Goal: Task Accomplishment & Management: Manage account settings

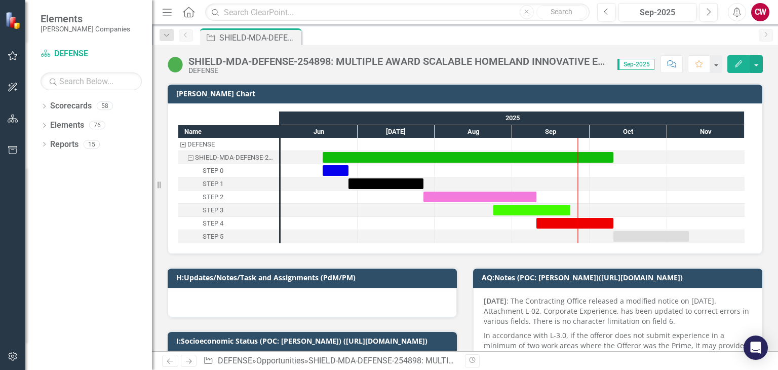
click at [225, 300] on div at bounding box center [312, 302] width 289 height 29
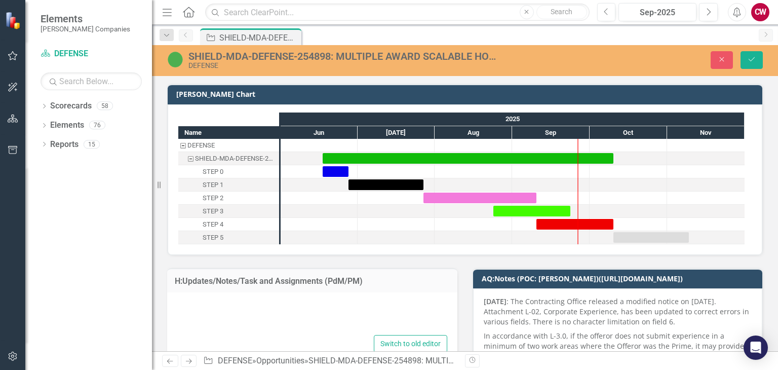
click at [240, 307] on div at bounding box center [312, 316] width 270 height 32
click at [229, 336] on p "Rich Text Area. Press ALT-0 for help." at bounding box center [312, 336] width 263 height 12
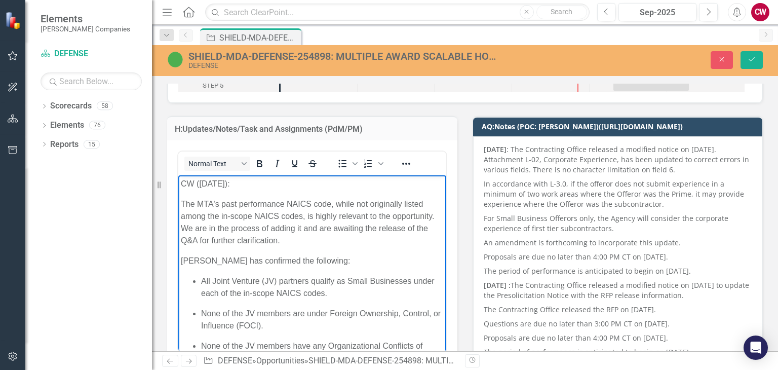
scroll to position [51, 0]
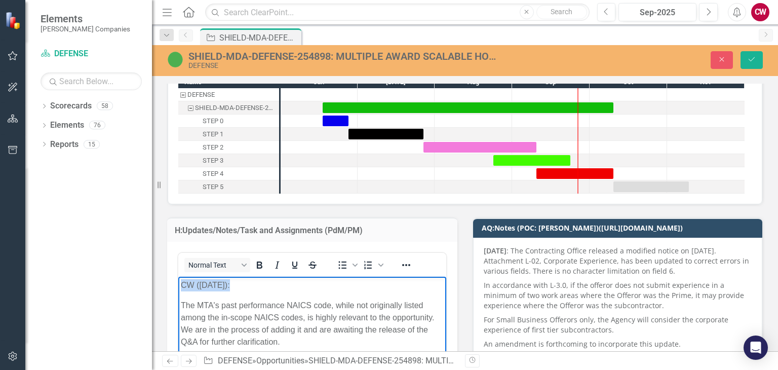
drag, startPoint x: 192, startPoint y: 280, endPoint x: 352, endPoint y: 555, distance: 318.1
click at [258, 261] on icon "Bold" at bounding box center [260, 264] width 6 height 7
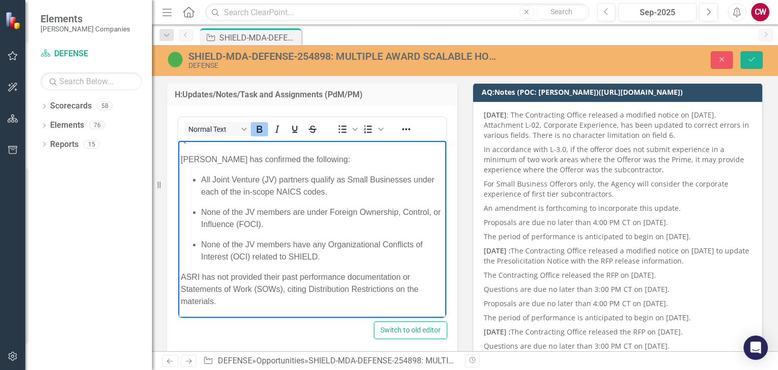
scroll to position [188, 0]
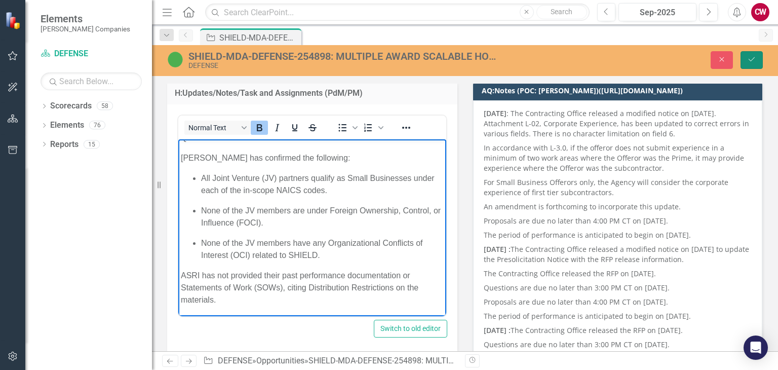
click at [746, 57] on button "Save" at bounding box center [751, 60] width 22 height 18
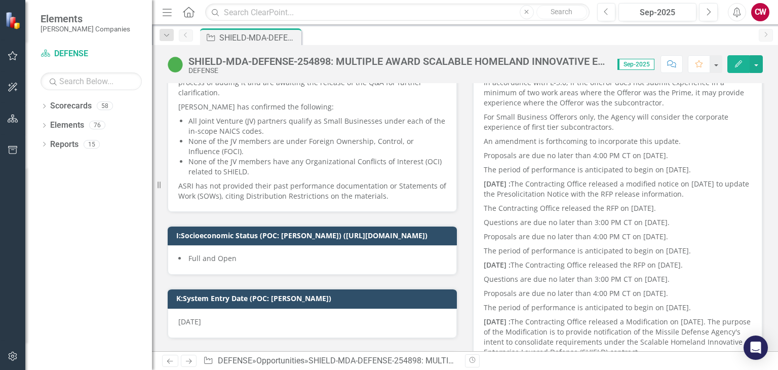
scroll to position [253, 0]
click at [190, 16] on icon at bounding box center [189, 12] width 12 height 11
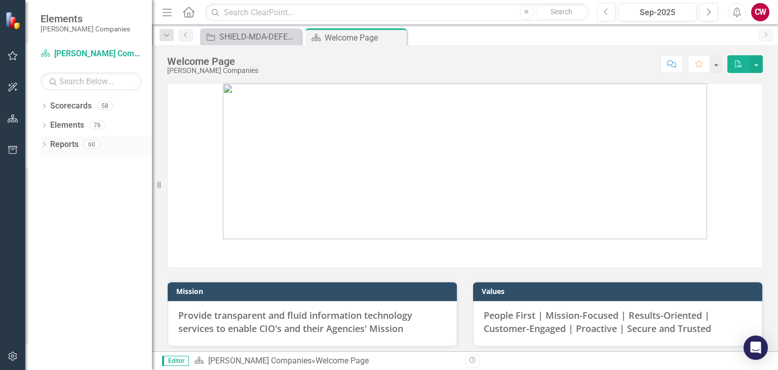
click at [43, 141] on div "Dropdown" at bounding box center [44, 145] width 7 height 9
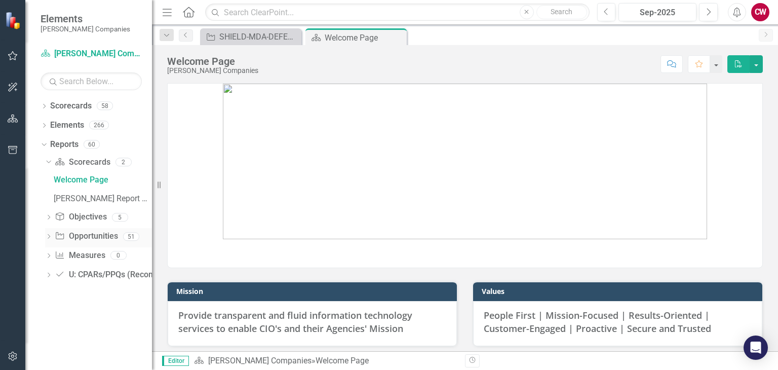
click at [49, 238] on icon "Dropdown" at bounding box center [48, 237] width 7 height 6
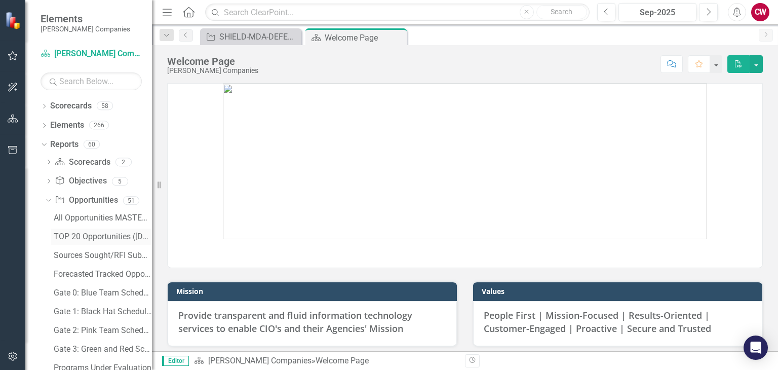
click at [100, 233] on div "TOP 20 Opportunities ([DATE] Process)" at bounding box center [103, 236] width 98 height 9
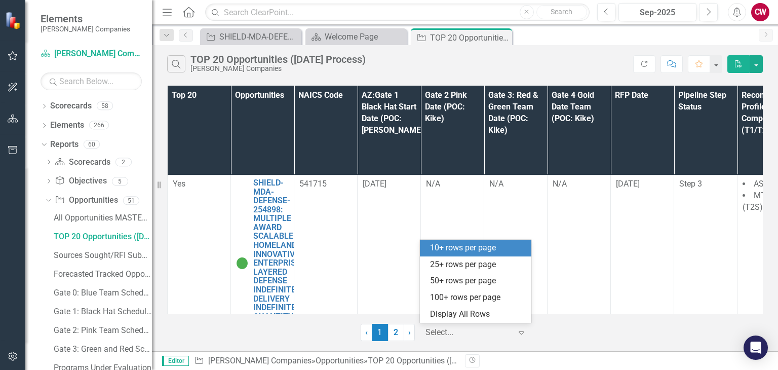
click at [516, 327] on div "Expand" at bounding box center [523, 332] width 15 height 18
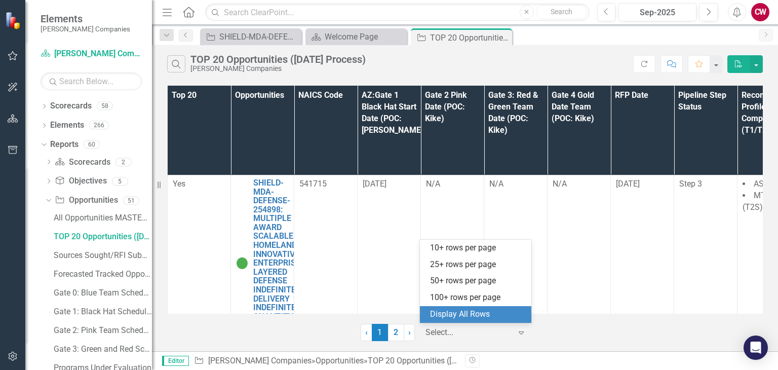
click at [500, 314] on div "Display All Rows" at bounding box center [477, 314] width 95 height 12
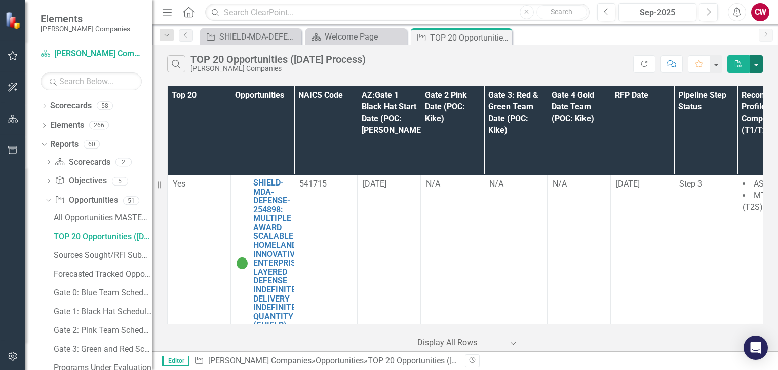
click at [757, 61] on button "button" at bounding box center [755, 64] width 13 height 18
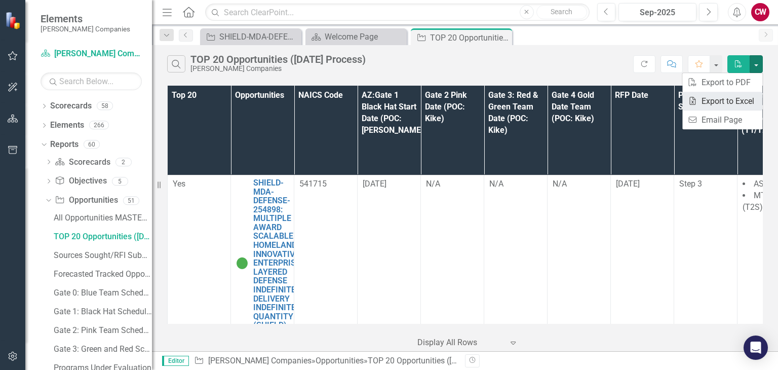
click at [724, 106] on link "Excel Export to Excel" at bounding box center [722, 101] width 80 height 19
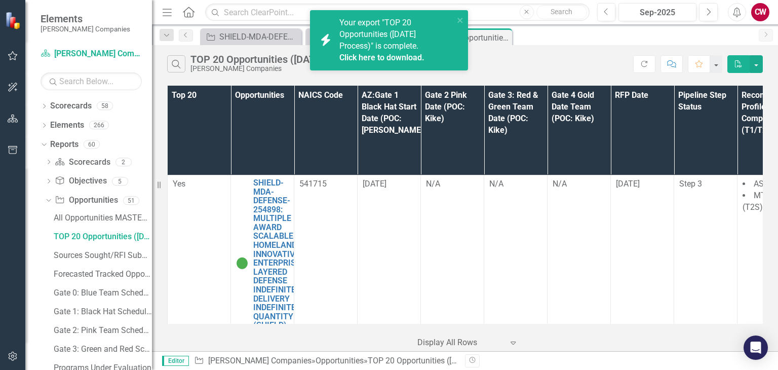
click at [356, 55] on link "Click here to download." at bounding box center [381, 58] width 85 height 10
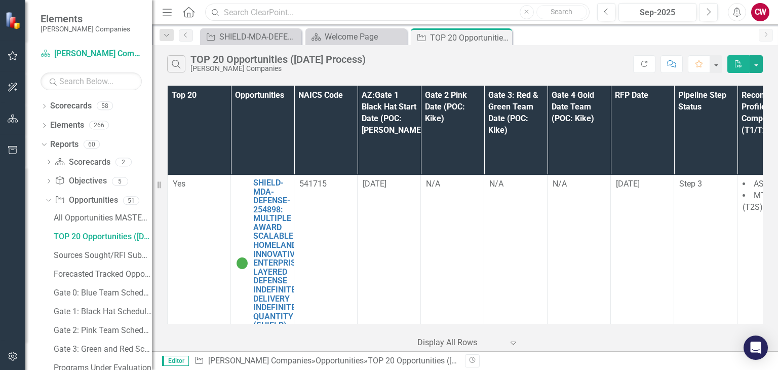
click at [298, 9] on input "text" at bounding box center [397, 13] width 384 height 18
paste input "FPMSS-[GEOGRAPHIC_DATA]-SEAPORT-242467: (FINANCIAL AND PROGRAM MANAGEMENT SUPPO…"
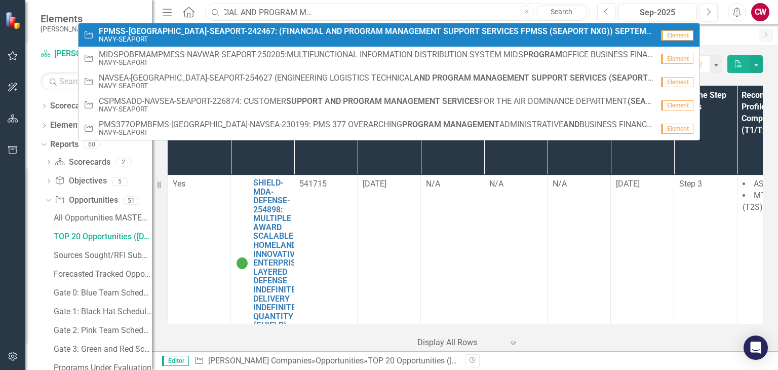
type input "FPMSS-[GEOGRAPHIC_DATA]-SEAPORT-242467: (FINANCIAL AND PROGRAM MANAGEMENT SUPPO…"
click at [206, 41] on small "NAVY-SEAPORT" at bounding box center [376, 39] width 554 height 8
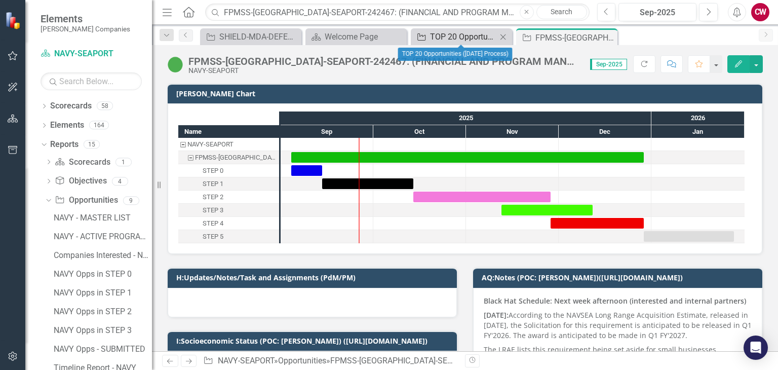
click at [465, 36] on div "TOP 20 Opportunities ([DATE] Process)" at bounding box center [463, 36] width 67 height 13
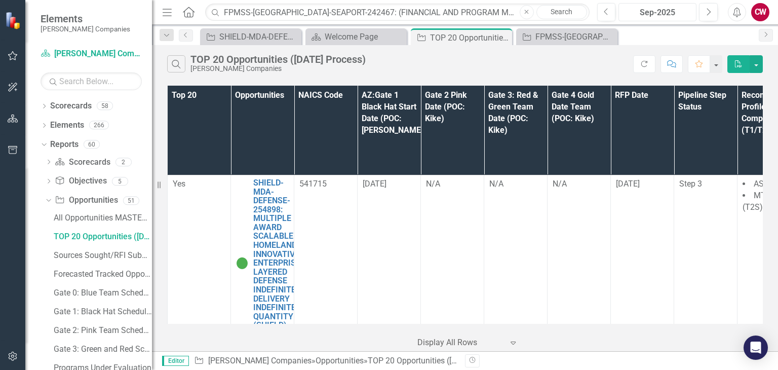
click at [674, 15] on div "Sep-2025" at bounding box center [657, 13] width 71 height 12
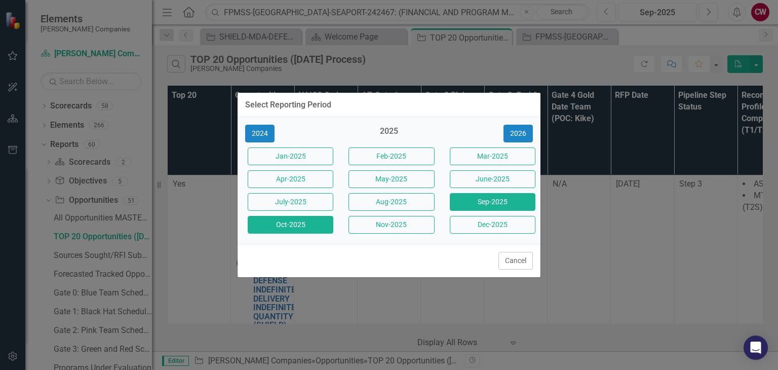
click at [288, 227] on button "Oct-2025" at bounding box center [291, 225] width 86 height 18
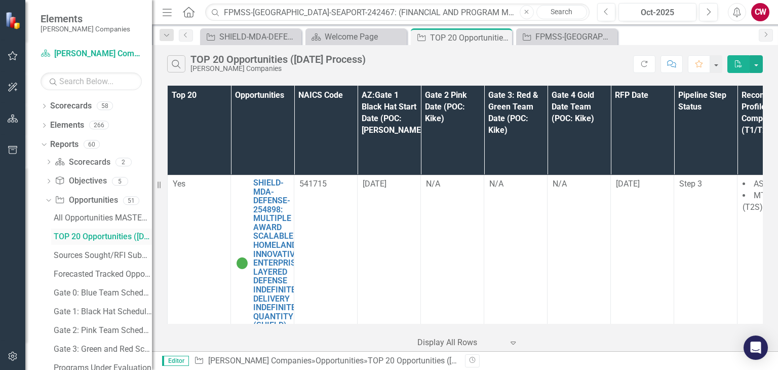
click at [82, 231] on link "TOP 20 Opportunities ([DATE] Process)" at bounding box center [101, 236] width 101 height 16
click at [512, 339] on icon "Expand" at bounding box center [513, 342] width 10 height 8
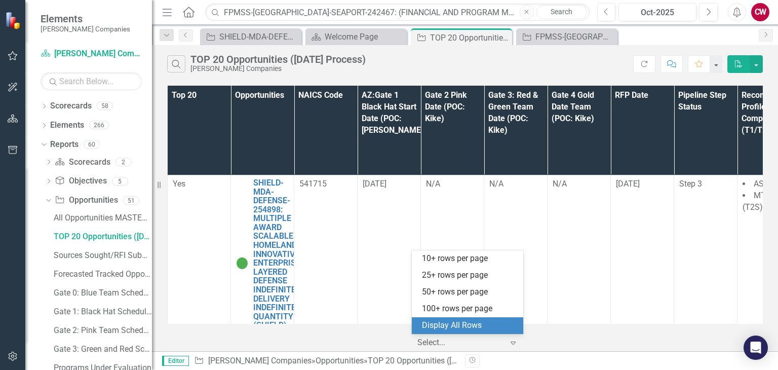
click at [480, 322] on div "Display All Rows" at bounding box center [469, 326] width 95 height 12
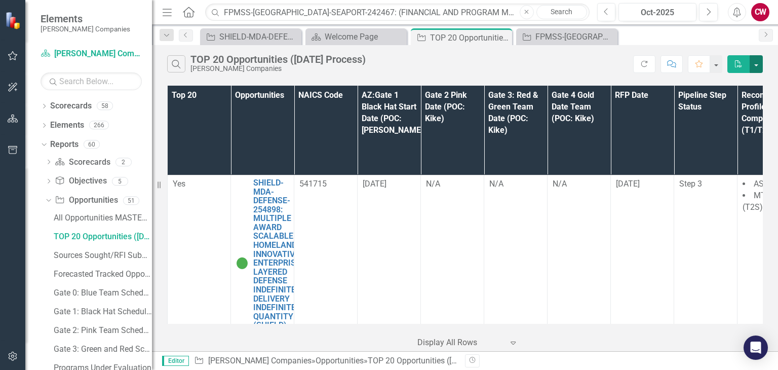
click at [755, 65] on button "button" at bounding box center [755, 64] width 13 height 18
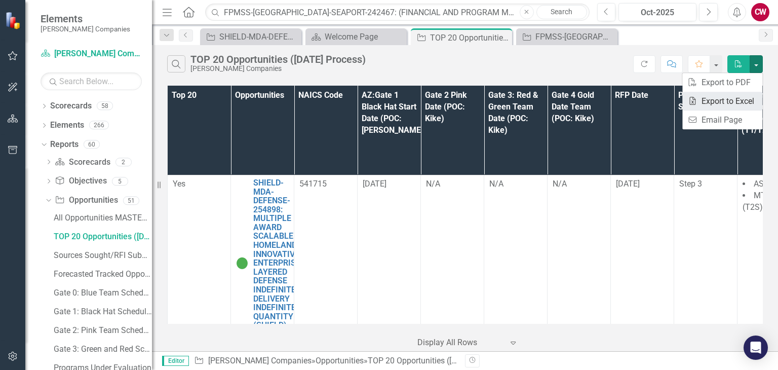
click at [728, 99] on link "Excel Export to Excel" at bounding box center [722, 101] width 80 height 19
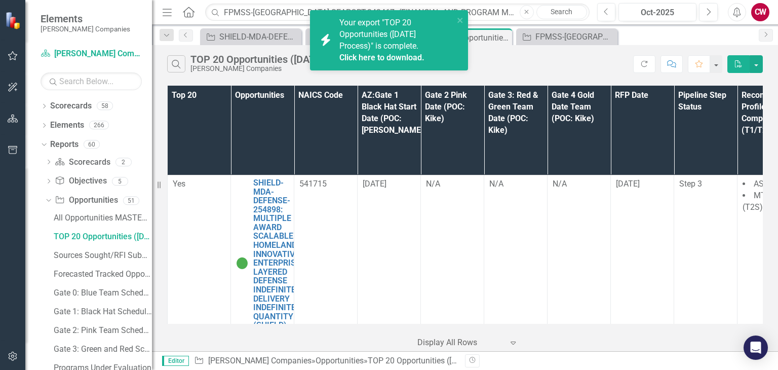
click at [379, 58] on link "Click here to download." at bounding box center [381, 58] width 85 height 10
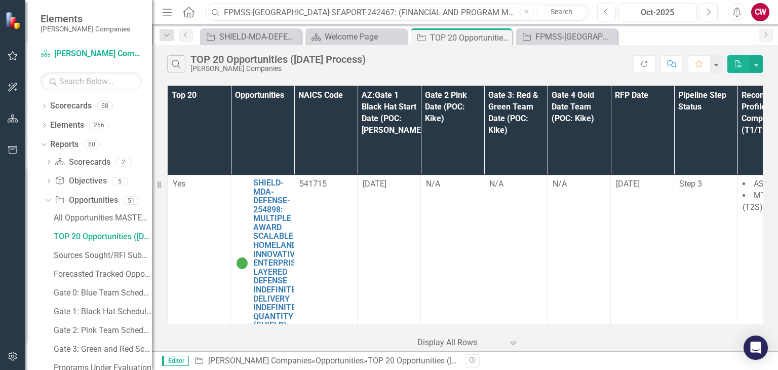
click at [369, 15] on input "FPMSS-[GEOGRAPHIC_DATA]-SEAPORT-242467: (FINANCIAL AND PROGRAM MANAGEMENT SUPPO…" at bounding box center [397, 13] width 384 height 18
paste input "FCFDTA-NAVY-SEAPORT-255372: FORCE COMBATIVES AND FORCE DEVELOPMENT TRAINING ANA…"
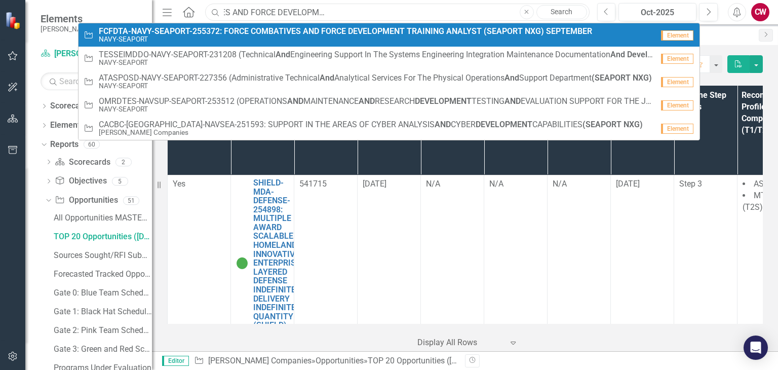
type input "FCFDTA-NAVY-SEAPORT-255372: FORCE COMBATIVES AND FORCE DEVELOPMENT TRAINING ANA…"
click at [323, 37] on small "NAVY-SEAPORT" at bounding box center [345, 39] width 493 height 8
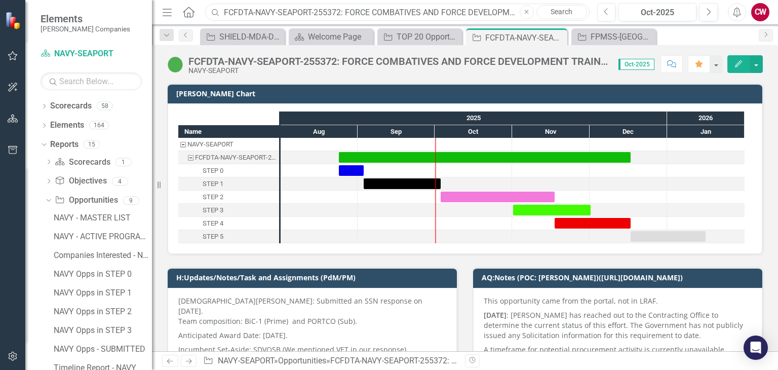
click at [306, 15] on input "FCFDTA-NAVY-SEAPORT-255372: FORCE COMBATIVES AND FORCE DEVELOPMENT TRAINING ANA…" at bounding box center [397, 13] width 384 height 18
paste input "CSPMSADD-NAVSEA-SEAPORT-226874: CUSTOMER SUPPORT AND PROGRAM MANAGEMENT SERVICE…"
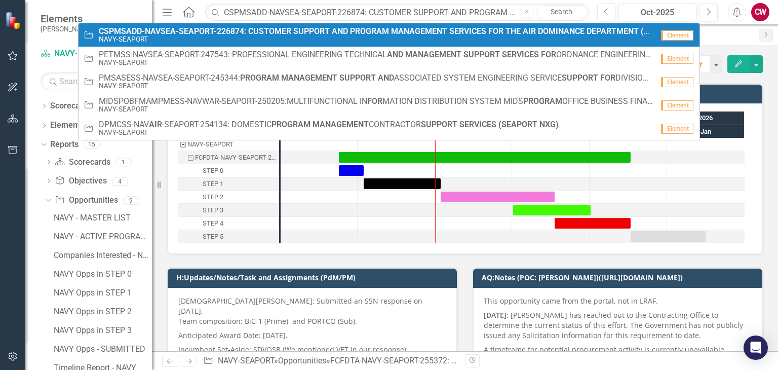
click at [287, 41] on small "NAVY-SEAPORT" at bounding box center [376, 39] width 554 height 8
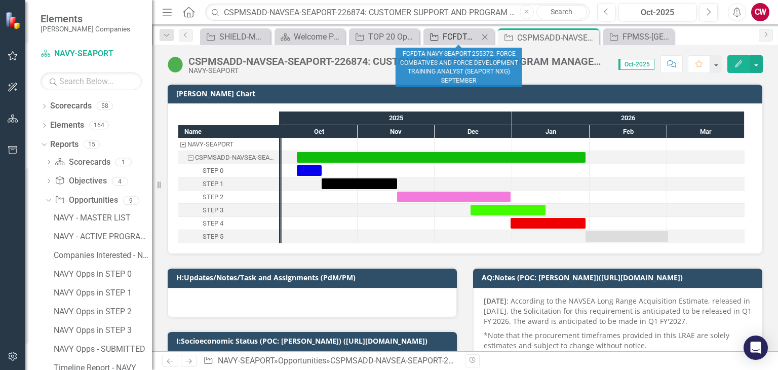
click at [464, 39] on div "FCFDTA-NAVY-SEAPORT-255372: FORCE COMBATIVES AND FORCE DEVELOPMENT TRAINING ANA…" at bounding box center [461, 36] width 36 height 13
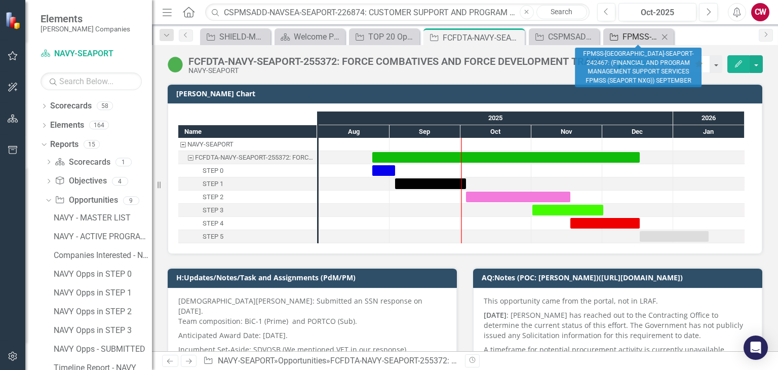
click at [634, 32] on div "FPMSS-[GEOGRAPHIC_DATA]-SEAPORT-242467: (FINANCIAL AND PROGRAM MANAGEMENT SUPPO…" at bounding box center [640, 36] width 36 height 13
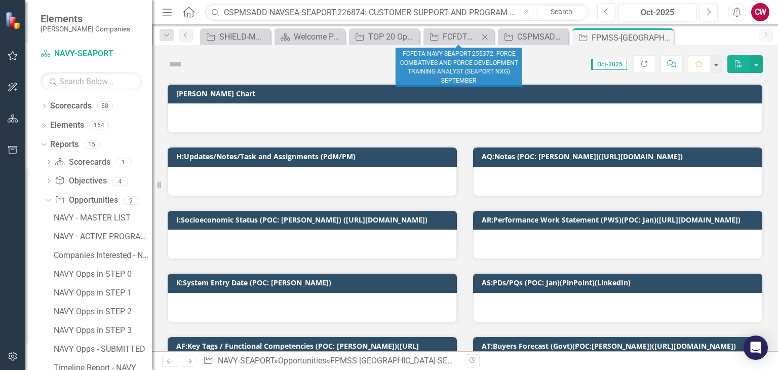
click at [484, 37] on icon "Close" at bounding box center [485, 37] width 10 height 8
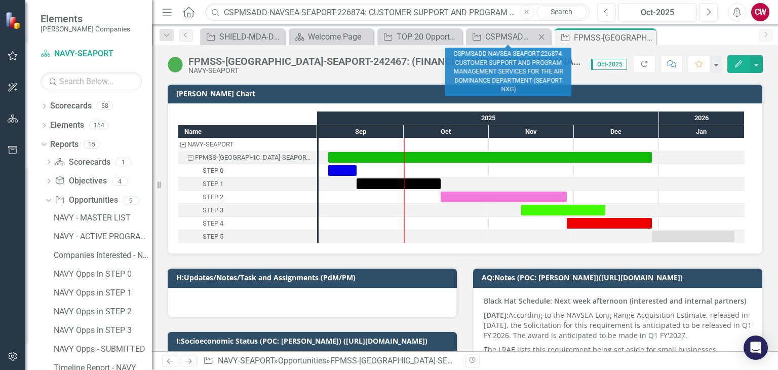
click at [536, 35] on icon "Close" at bounding box center [541, 37] width 10 height 8
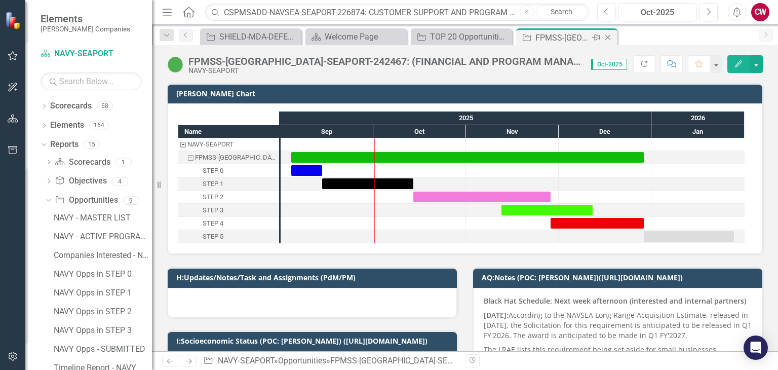
click at [606, 37] on icon "Close" at bounding box center [608, 37] width 10 height 8
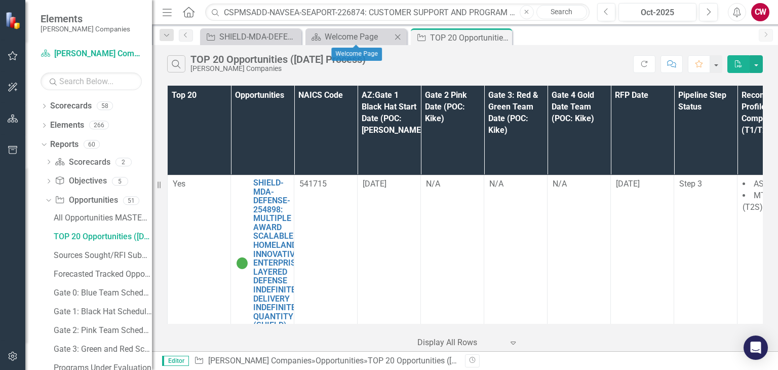
click at [396, 33] on icon "Close" at bounding box center [397, 37] width 10 height 8
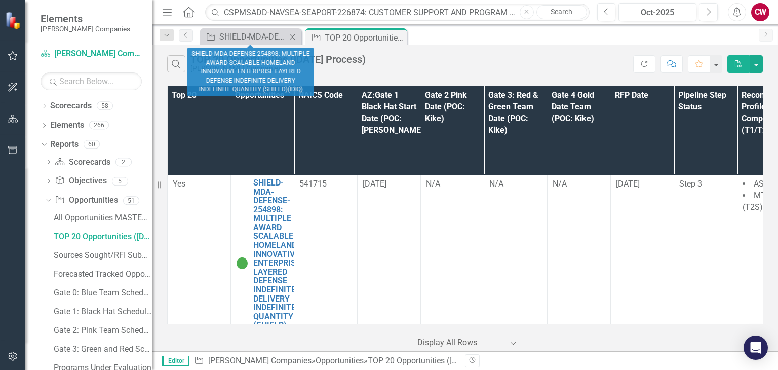
click at [294, 37] on icon "Close" at bounding box center [292, 37] width 10 height 8
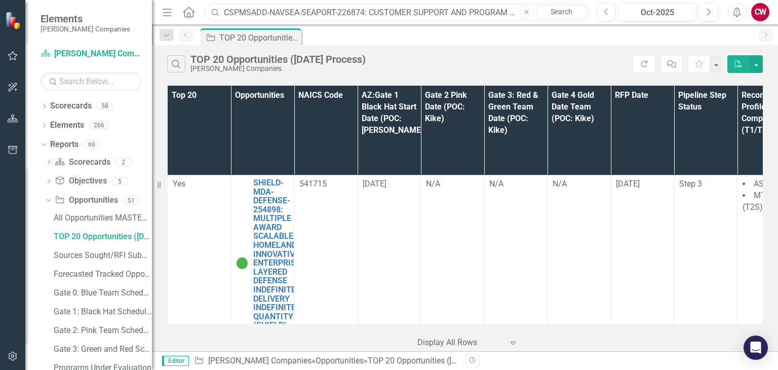
click at [344, 13] on input "CSPMSADD-NAVSEA-SEAPORT-226874: CUSTOMER SUPPORT AND PROGRAM MANAGEMENT SERVICE…" at bounding box center [397, 13] width 384 height 18
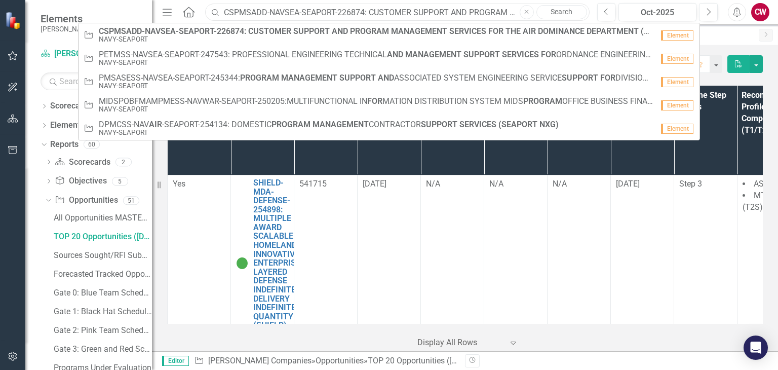
paste input "FPMSS-[GEOGRAPHIC_DATA]-SEAPORT-242467: (FINANCIAL AND PROGRAM MANAGEMENT SUPPO…"
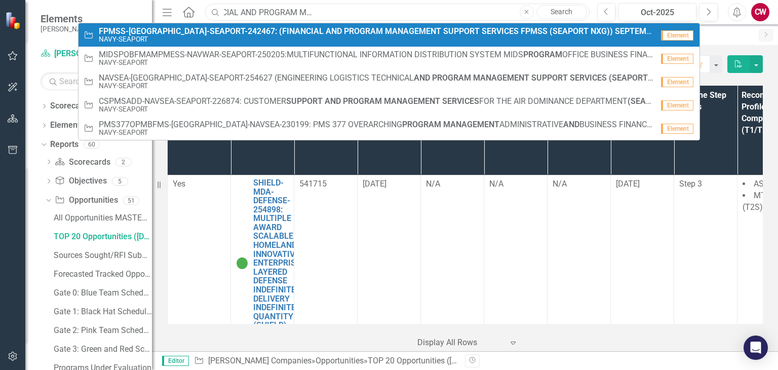
type input "FPMSS-[GEOGRAPHIC_DATA]-SEAPORT-242467: (FINANCIAL AND PROGRAM MANAGEMENT SUPPO…"
click at [344, 28] on strong "PROGRAM" at bounding box center [363, 31] width 39 height 10
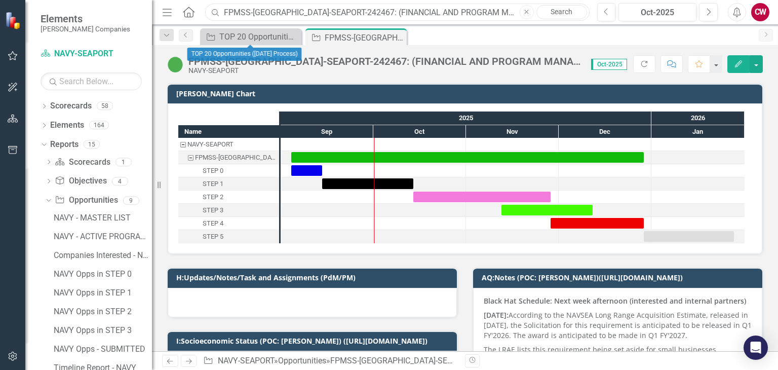
click at [280, 12] on input "FPMSS-[GEOGRAPHIC_DATA]-SEAPORT-242467: (FINANCIAL AND PROGRAM MANAGEMENT SUPPO…" at bounding box center [397, 13] width 384 height 18
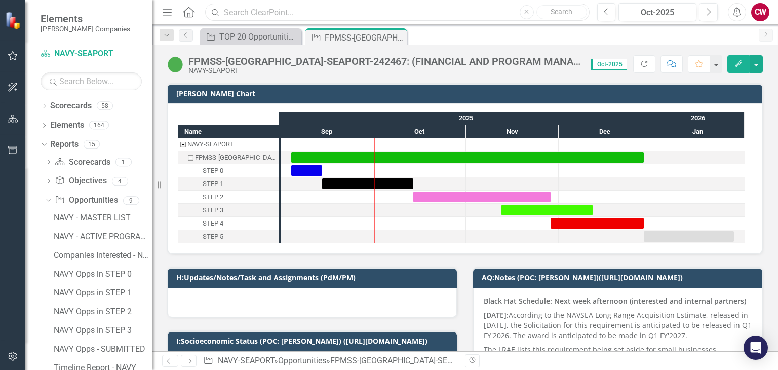
paste input "FCFDTA-NAVY-SEAPORT-255372: FORCE COMBATIVES AND FORCE DEVELOPMENT TRAINING ANA…"
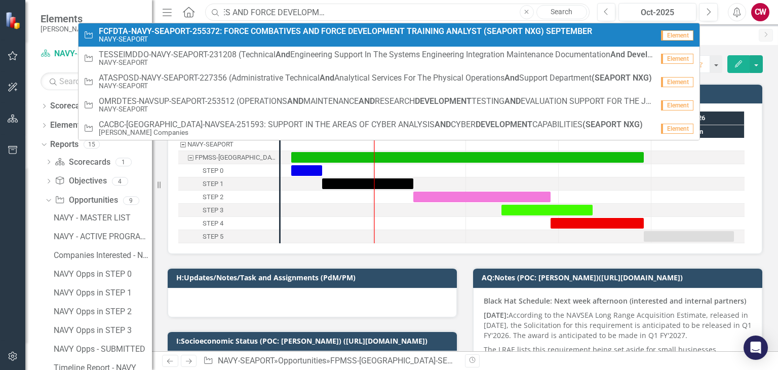
type input "FCFDTA-NAVY-SEAPORT-255372: FORCE COMBATIVES AND FORCE DEVELOPMENT TRAINING ANA…"
click at [178, 29] on strong "FCFDTA-NAVY-SEAPORT-255372:" at bounding box center [160, 31] width 123 height 10
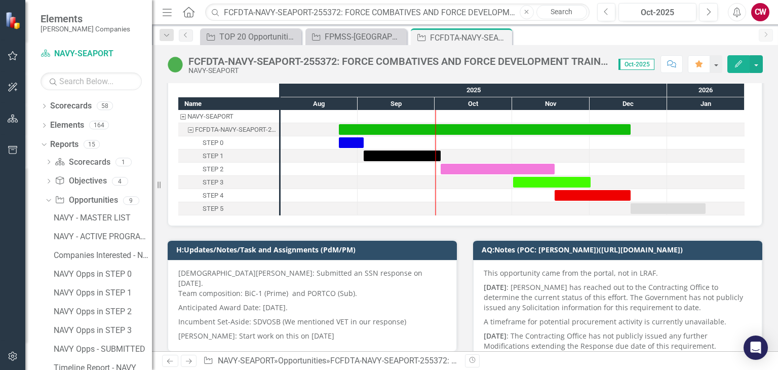
scroll to position [51, 0]
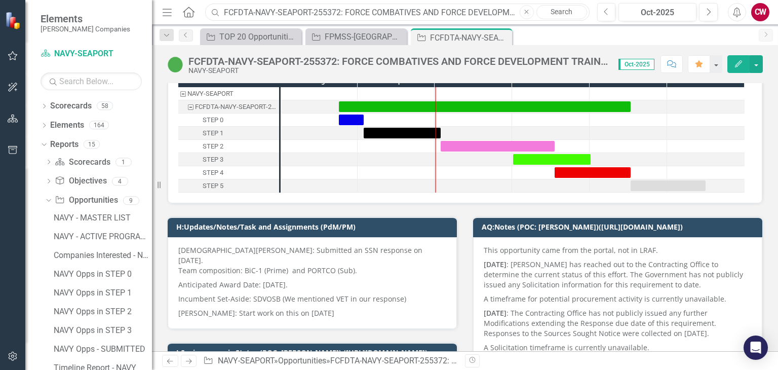
click at [296, 14] on input "FCFDTA-NAVY-SEAPORT-255372: FORCE COMBATIVES AND FORCE DEVELOPMENT TRAINING ANA…" at bounding box center [397, 13] width 384 height 18
paste input "CSPMSADD-NAVSEA-SEAPORT-226874: CUSTOMER SUPPORT AND PROGRAM MANAGEMENT SERVICE…"
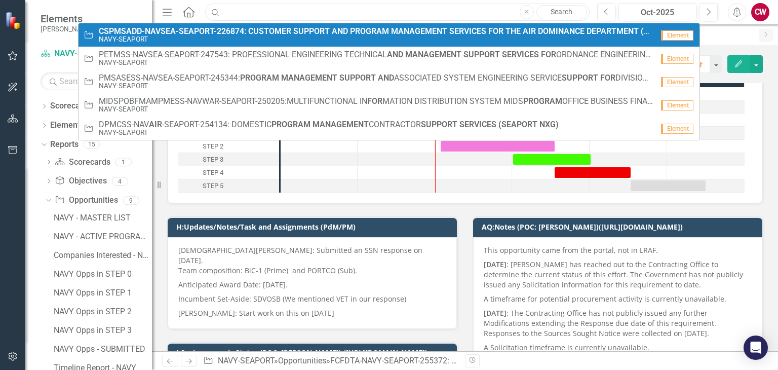
type input "CSPMSADD-NAVSEA-SEAPORT-226874: CUSTOMER SUPPORT AND PROGRAM MANAGEMENT SERVICE…"
click at [307, 23] on link "Opportunity CSPMSADD-NAVSEA-SEAPORT-226874: CUSTOMER SUPPORT AND PROGRAM MANAGE…" at bounding box center [388, 34] width 621 height 23
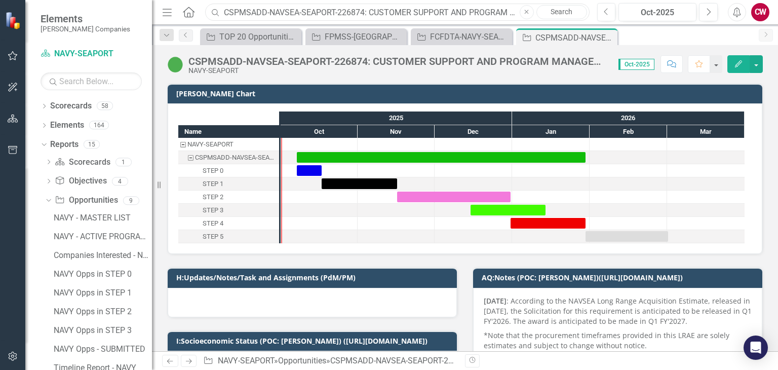
click at [326, 17] on input "CSPMSADD-NAVSEA-SEAPORT-226874: CUSTOMER SUPPORT AND PROGRAM MANAGEMENT SERVICE…" at bounding box center [397, 13] width 384 height 18
paste input "CODE34SPNCETS-NAVSEA-245700: CODE 34 SERVICES PROCUREMENT NUWCDIVNPT COMMUNICAT…"
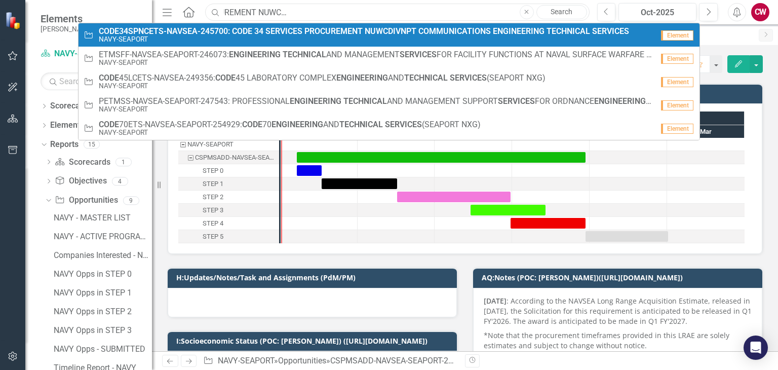
type input "CODE34SPNCETS-NAVSEA-245700: CODE 34 SERVICES PROCUREMENT NUWCDIVNPT COMMUNICAT…"
click at [274, 44] on link "Opportunity CODE34SPNCETS-NAVSEA-245700: CODE 34 SERVICES PROCUREMENT NUWCDIVNP…" at bounding box center [388, 34] width 621 height 23
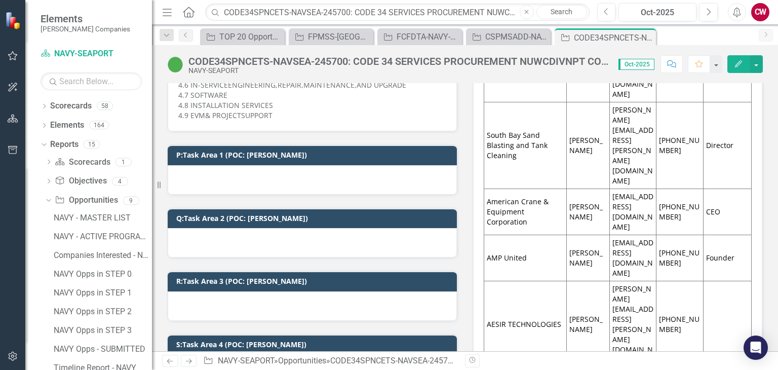
scroll to position [1316, 0]
